Goal: Find specific page/section: Find specific page/section

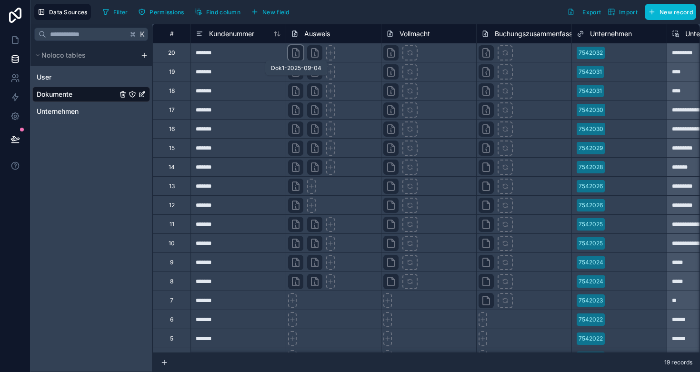
click at [297, 53] on icon at bounding box center [295, 52] width 11 height 11
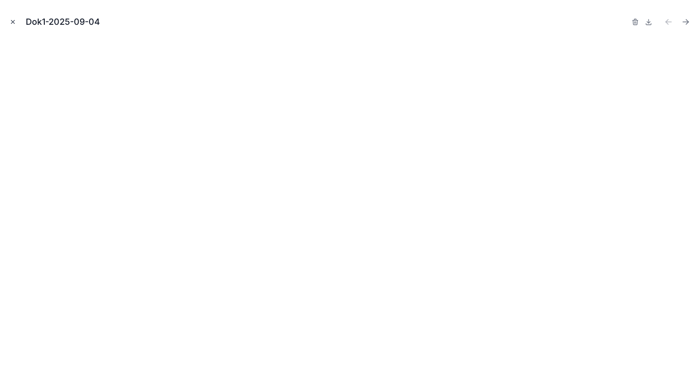
click at [10, 21] on icon "Close modal" at bounding box center [13, 22] width 7 height 7
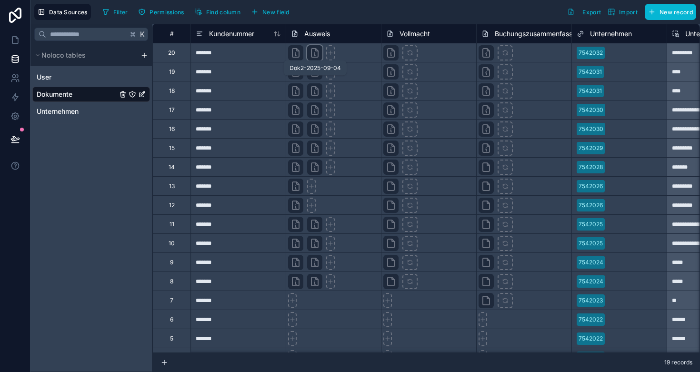
click at [313, 57] on icon at bounding box center [314, 53] width 7 height 9
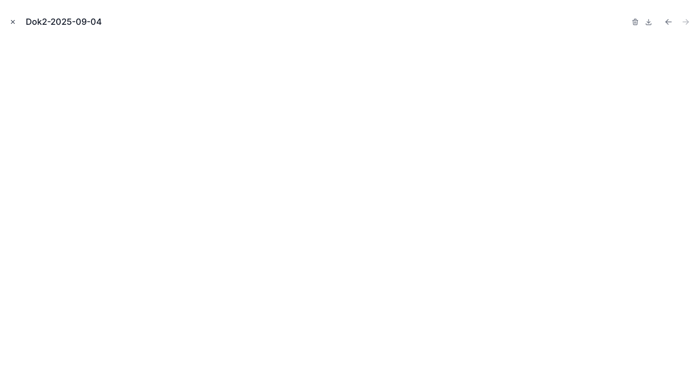
click at [11, 22] on icon "Close modal" at bounding box center [13, 22] width 7 height 7
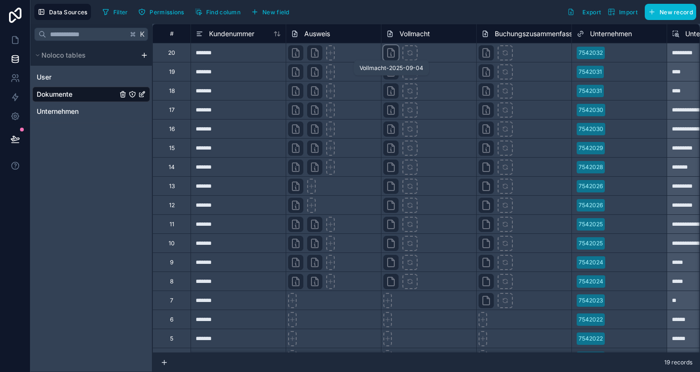
click at [392, 53] on icon at bounding box center [390, 52] width 11 height 11
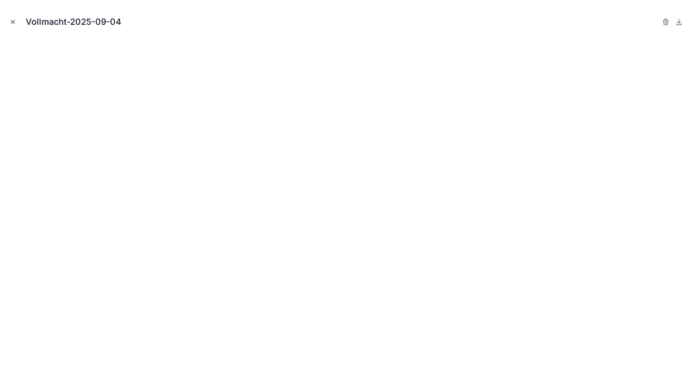
click at [14, 25] on button "Close modal" at bounding box center [13, 22] width 10 height 10
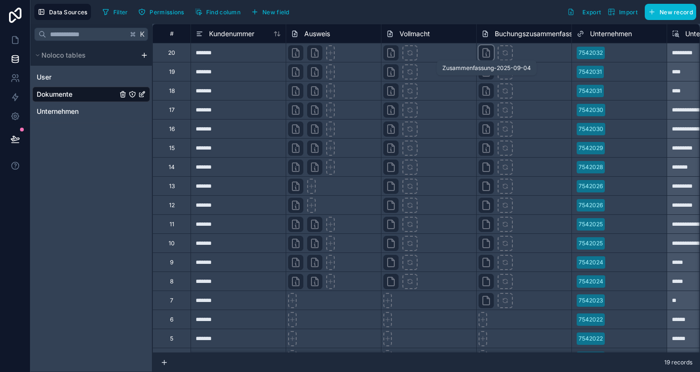
click at [481, 50] on icon at bounding box center [485, 52] width 11 height 11
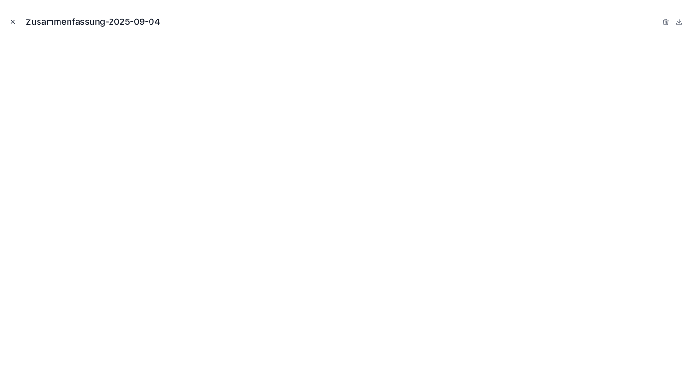
click at [12, 20] on icon "Close modal" at bounding box center [13, 22] width 7 height 7
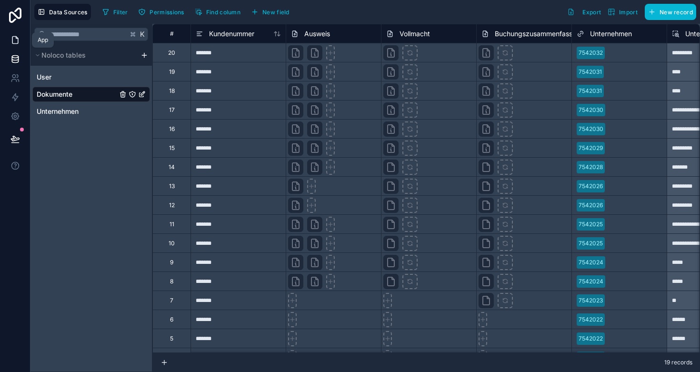
click at [14, 41] on icon at bounding box center [15, 40] width 10 height 10
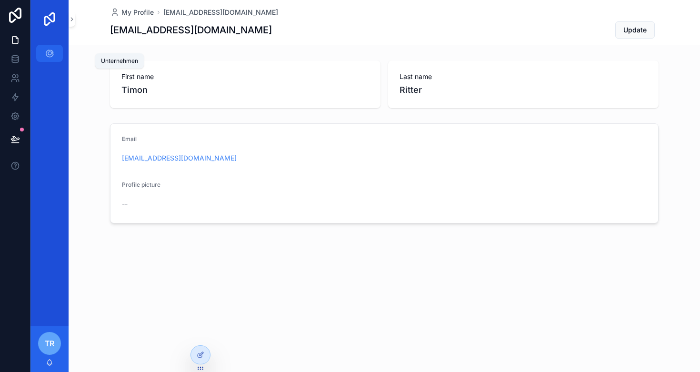
click at [49, 51] on icon "scrollable content" at bounding box center [50, 54] width 10 height 10
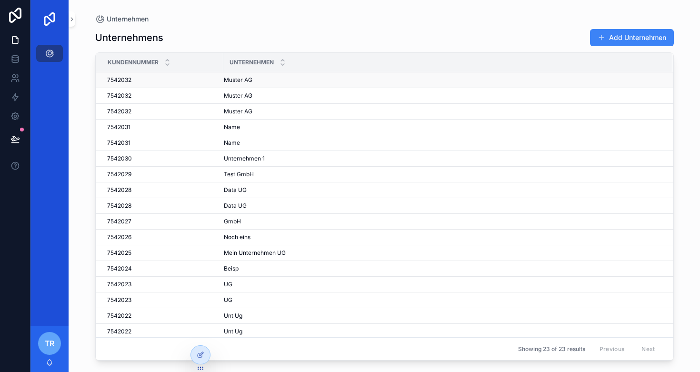
click at [241, 79] on span "Muster AG" at bounding box center [238, 80] width 29 height 8
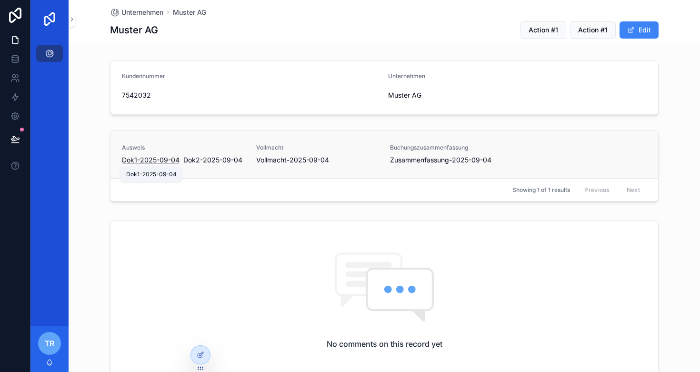
click at [153, 158] on span "Dok1-2025-09-04" at bounding box center [151, 160] width 58 height 10
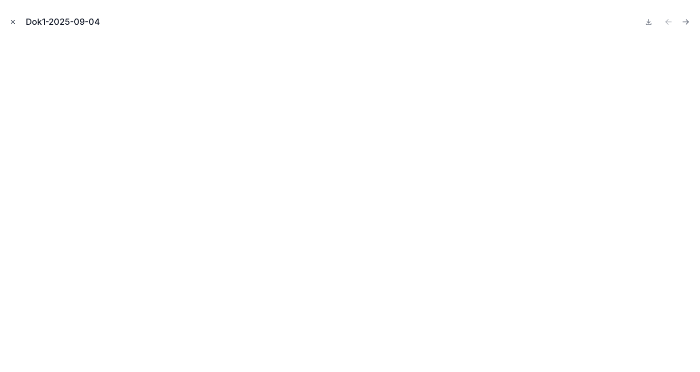
click at [10, 22] on icon "Close modal" at bounding box center [13, 22] width 7 height 7
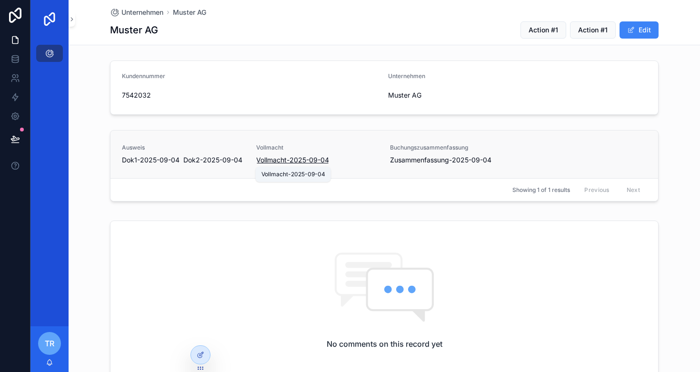
click at [287, 159] on span "Vollmacht-2025-09-04" at bounding box center [292, 160] width 73 height 10
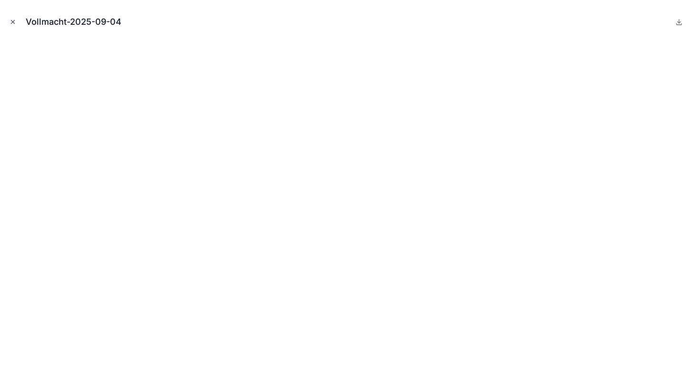
click at [15, 22] on icon "Close modal" at bounding box center [13, 22] width 7 height 7
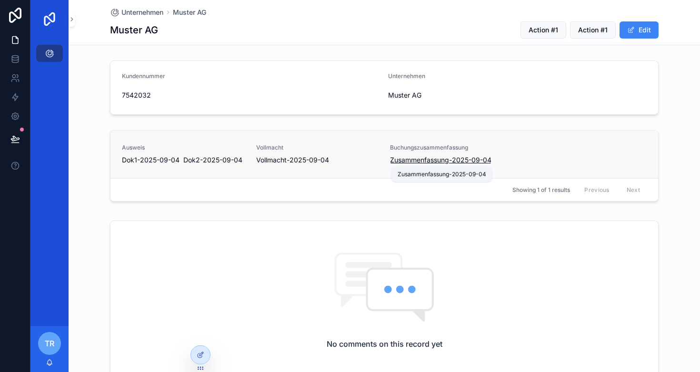
click at [434, 160] on span "Zusammenfassung-2025-09-04" at bounding box center [440, 160] width 101 height 10
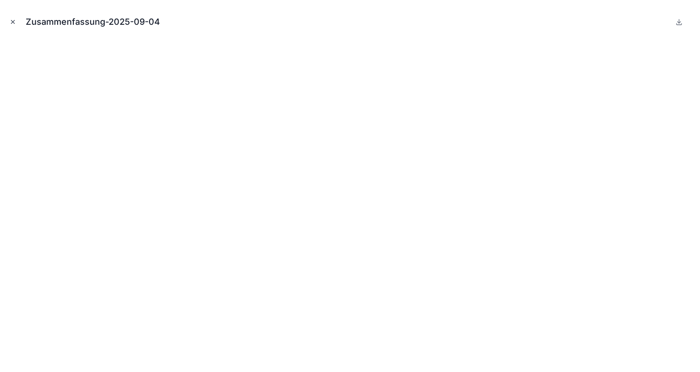
click at [11, 23] on icon "Close modal" at bounding box center [12, 21] width 3 height 3
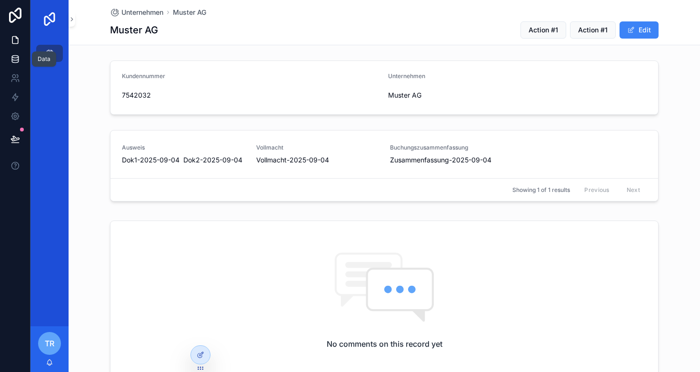
click at [15, 60] on icon at bounding box center [15, 59] width 6 height 4
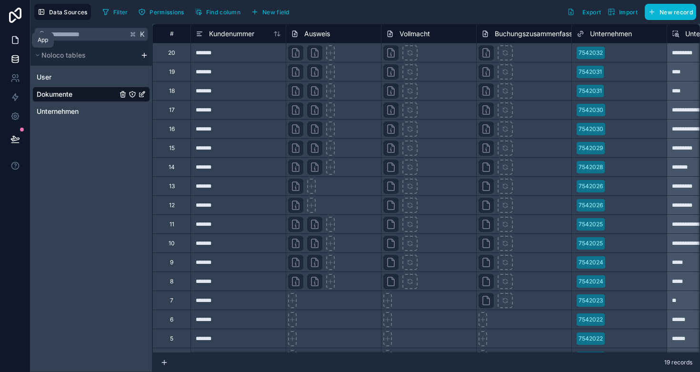
click at [12, 40] on icon at bounding box center [15, 40] width 10 height 10
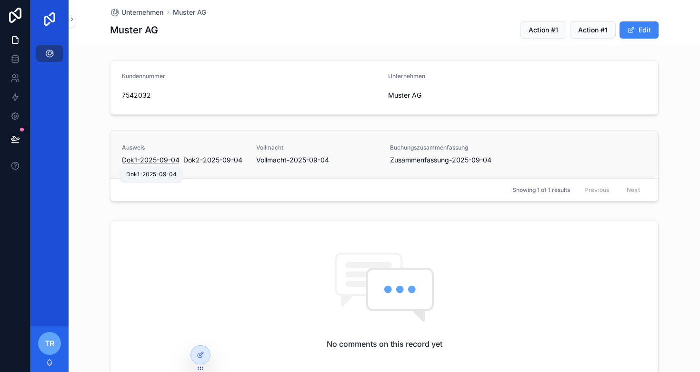
click at [138, 159] on span "Dok1-2025-09-04" at bounding box center [151, 160] width 58 height 10
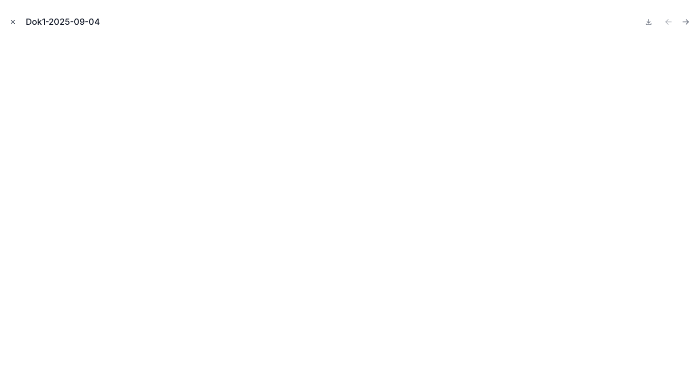
click at [15, 21] on icon "Close modal" at bounding box center [13, 22] width 7 height 7
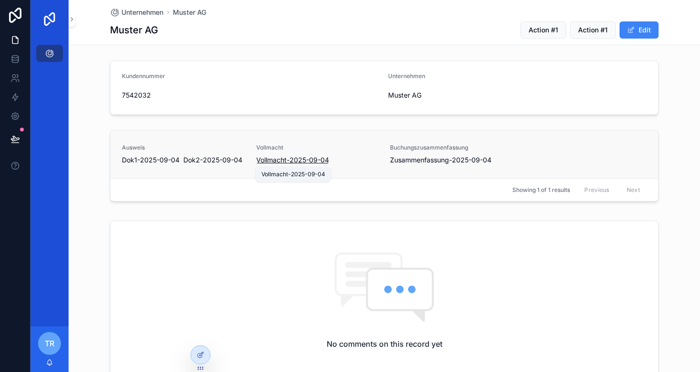
click at [271, 160] on span "Vollmacht-2025-09-04" at bounding box center [292, 160] width 73 height 10
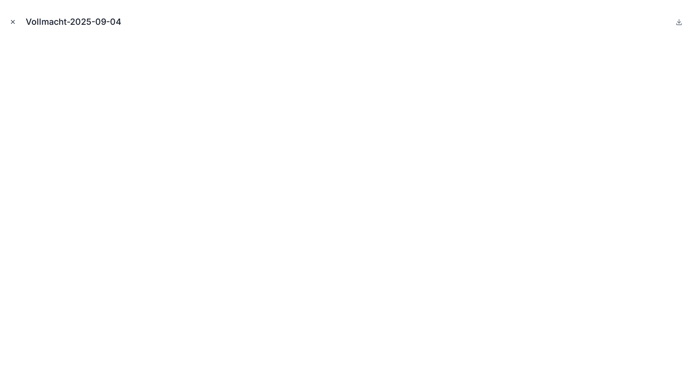
click at [12, 23] on icon "Close modal" at bounding box center [13, 22] width 7 height 7
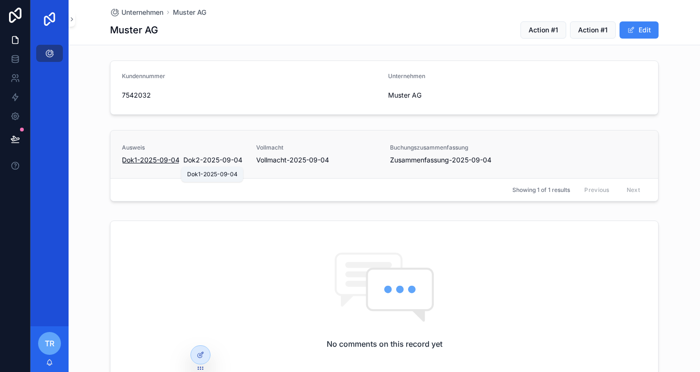
click at [137, 162] on span "Dok1-2025-09-04" at bounding box center [151, 160] width 58 height 10
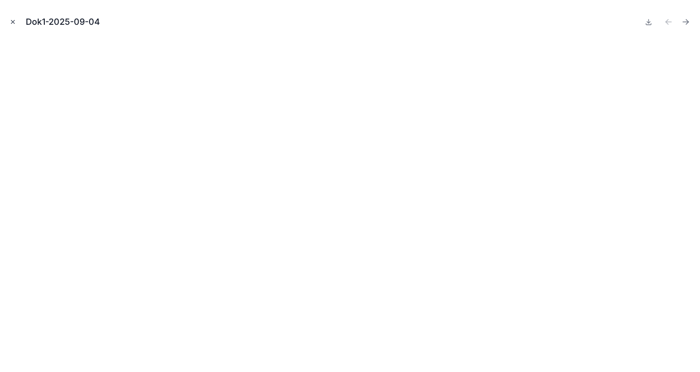
click at [15, 21] on icon "Close modal" at bounding box center [13, 22] width 7 height 7
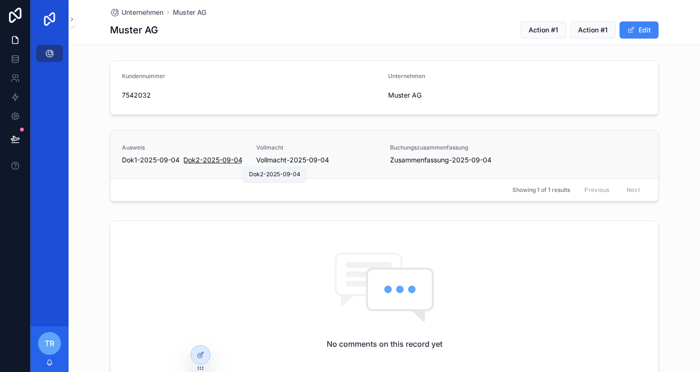
click at [205, 159] on span "Dok2-2025-09-04" at bounding box center [212, 160] width 59 height 10
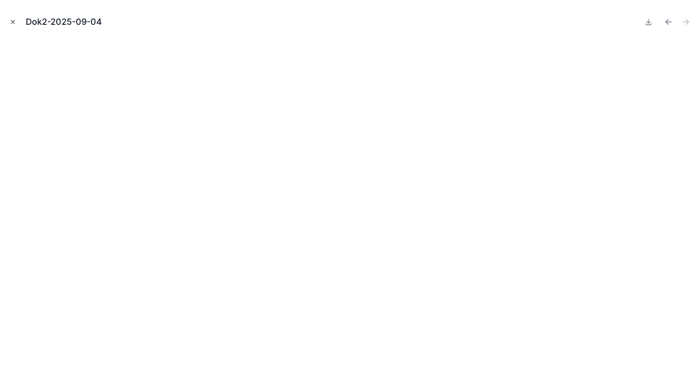
click at [9, 19] on button "Close modal" at bounding box center [13, 22] width 10 height 10
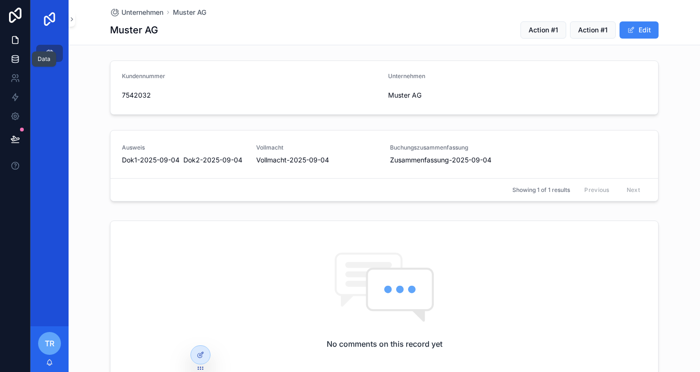
click at [15, 54] on icon at bounding box center [15, 59] width 10 height 10
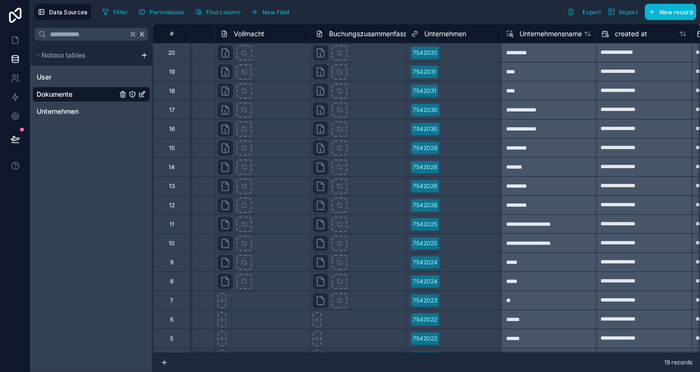
scroll to position [0, 167]
